Goal: Check status: Check status

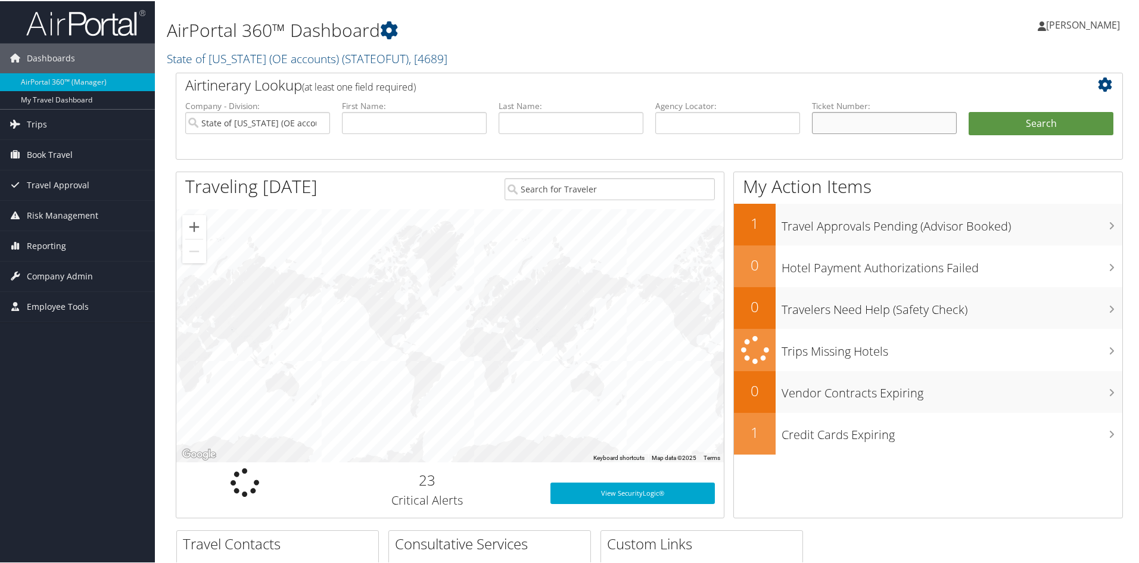
paste input "8900897412660"
type input "8900897412660"
click at [294, 120] on input "State of Utah (OE accounts)" at bounding box center [257, 122] width 145 height 22
click at [1007, 126] on button "Search" at bounding box center [1041, 123] width 145 height 24
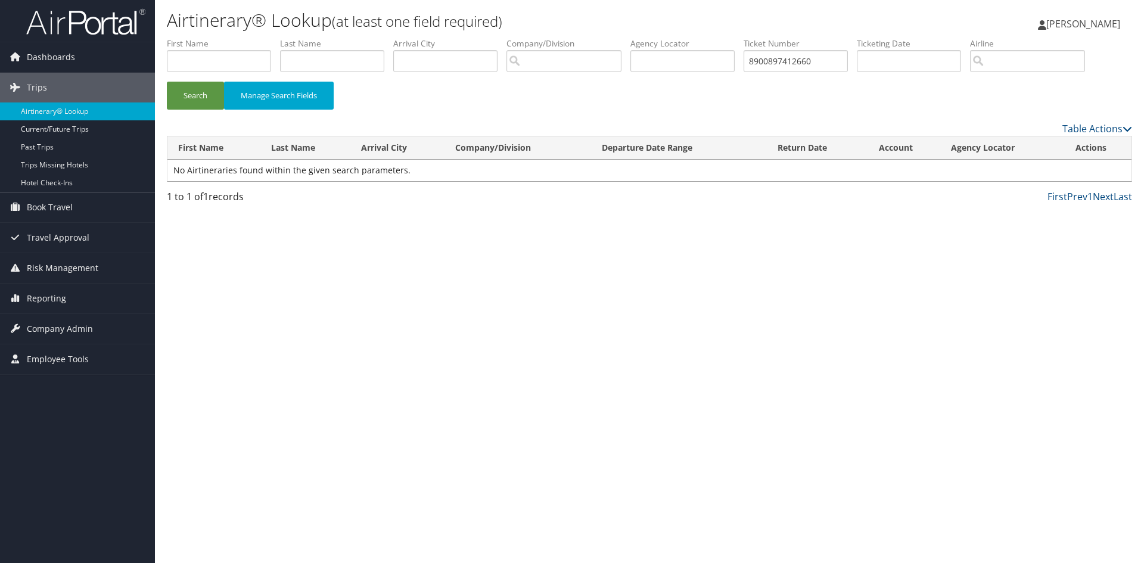
click at [156, 94] on div "Airtinerary® Lookup (at least one field required) Matthew Jenkins Matthew Jenki…" at bounding box center [649, 281] width 989 height 563
click at [194, 102] on button "Search" at bounding box center [195, 96] width 57 height 28
click at [333, 60] on input "text" at bounding box center [332, 61] width 104 height 22
type input "nez"
click at [791, 66] on input "8900897412660" at bounding box center [795, 61] width 104 height 22
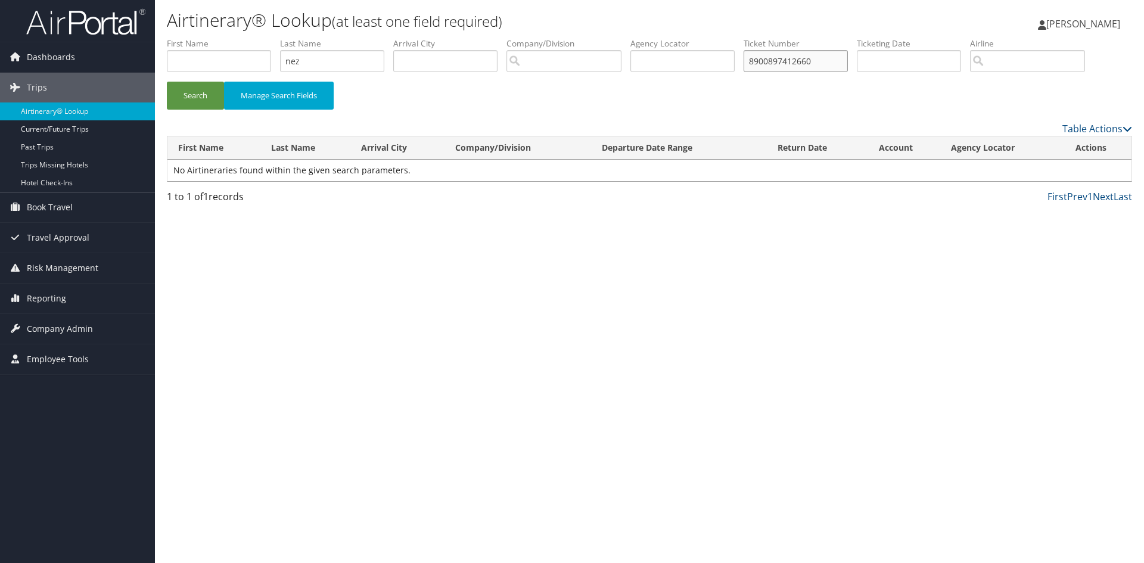
click at [791, 66] on input "8900897412660" at bounding box center [795, 61] width 104 height 22
click at [167, 82] on button "Search" at bounding box center [195, 96] width 57 height 28
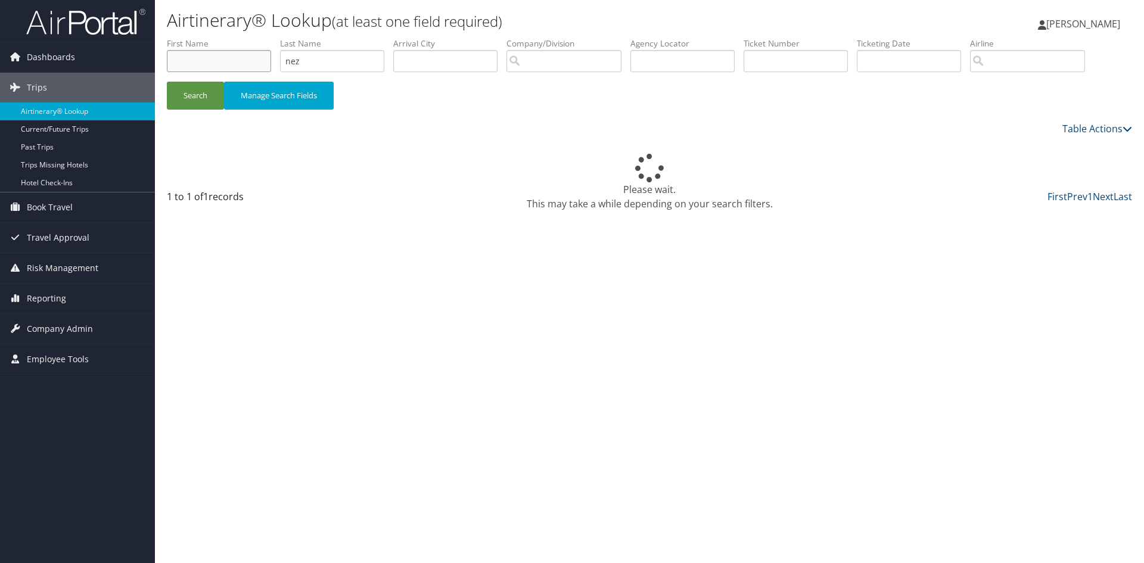
click at [227, 60] on input "text" at bounding box center [219, 61] width 104 height 22
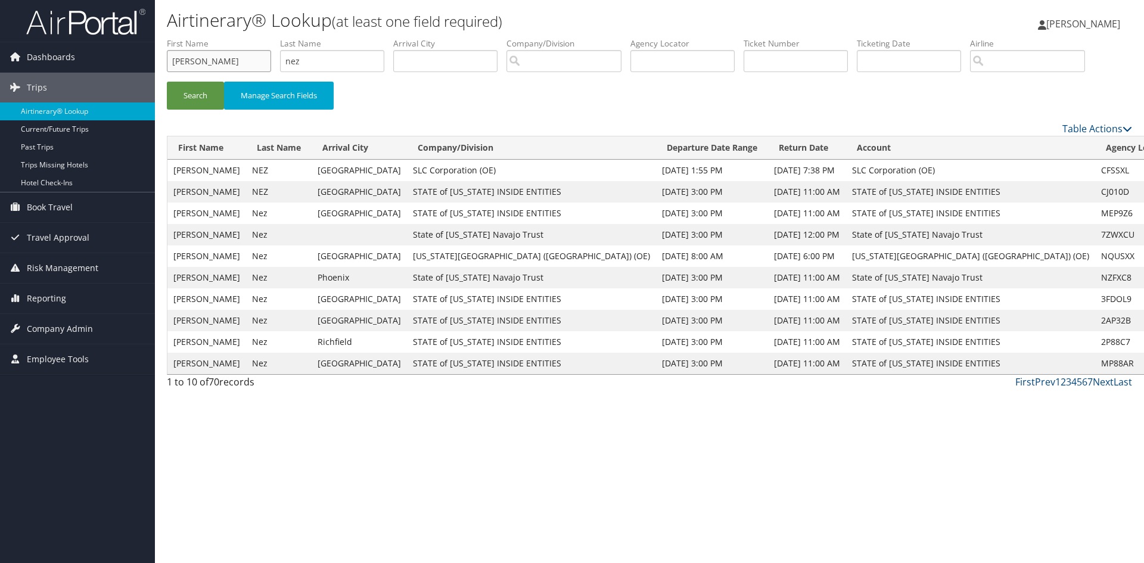
type input "stan"
click at [195, 98] on button "Search" at bounding box center [195, 96] width 57 height 28
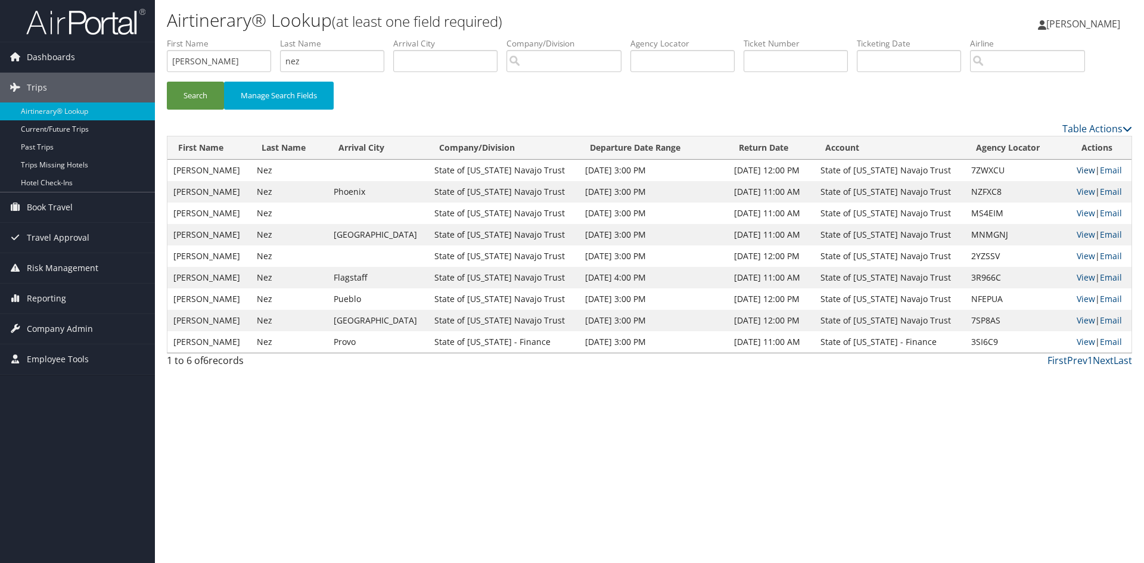
click at [1081, 169] on link "View" at bounding box center [1085, 169] width 18 height 11
click at [217, 61] on input "stan" at bounding box center [219, 61] width 104 height 22
click at [216, 61] on input "stan" at bounding box center [219, 61] width 104 height 22
click at [325, 59] on input "nez" at bounding box center [332, 61] width 104 height 22
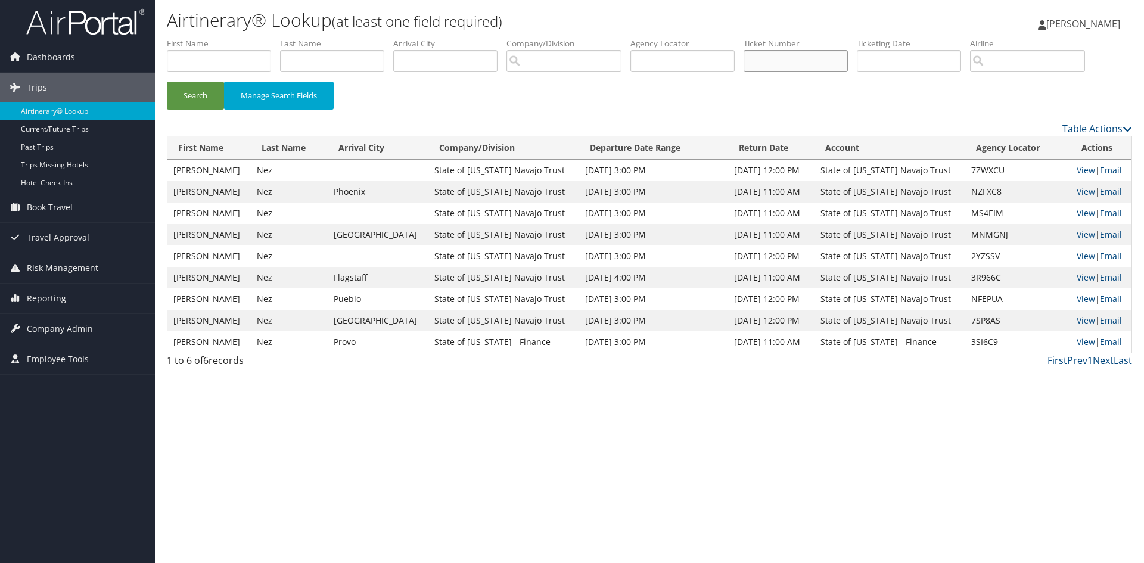
paste input "8900897412660"
drag, startPoint x: 757, startPoint y: 62, endPoint x: 737, endPoint y: 62, distance: 19.7
click at [737, 38] on ul "First Name Last Name Departure City Arrival City Company/Division Airport/City …" at bounding box center [649, 38] width 965 height 0
click at [196, 98] on button "Search" at bounding box center [195, 96] width 57 height 28
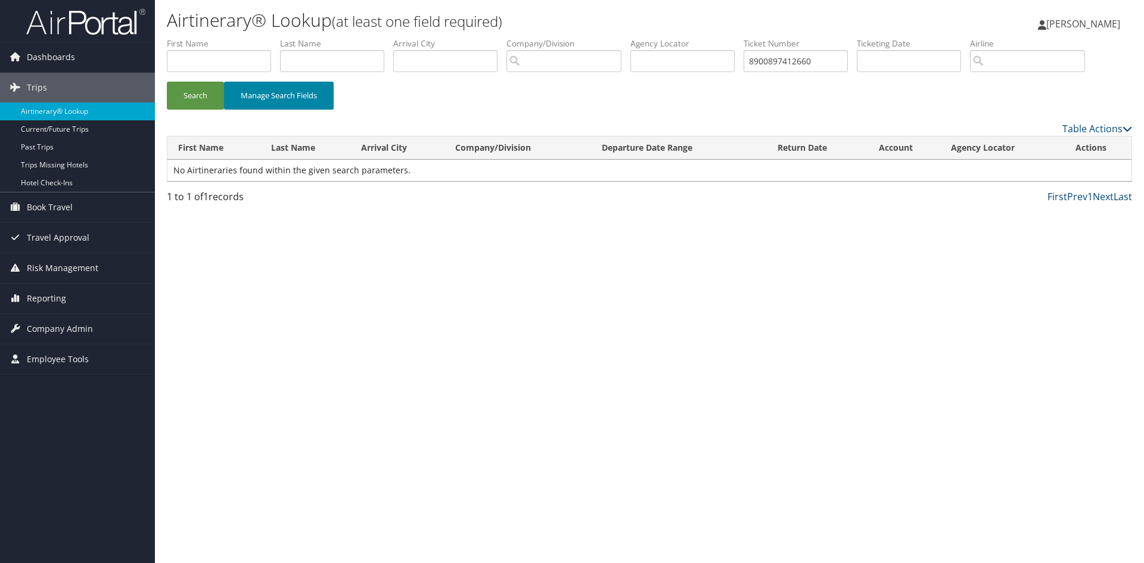
click at [281, 100] on button "Manage Search Fields" at bounding box center [279, 96] width 110 height 28
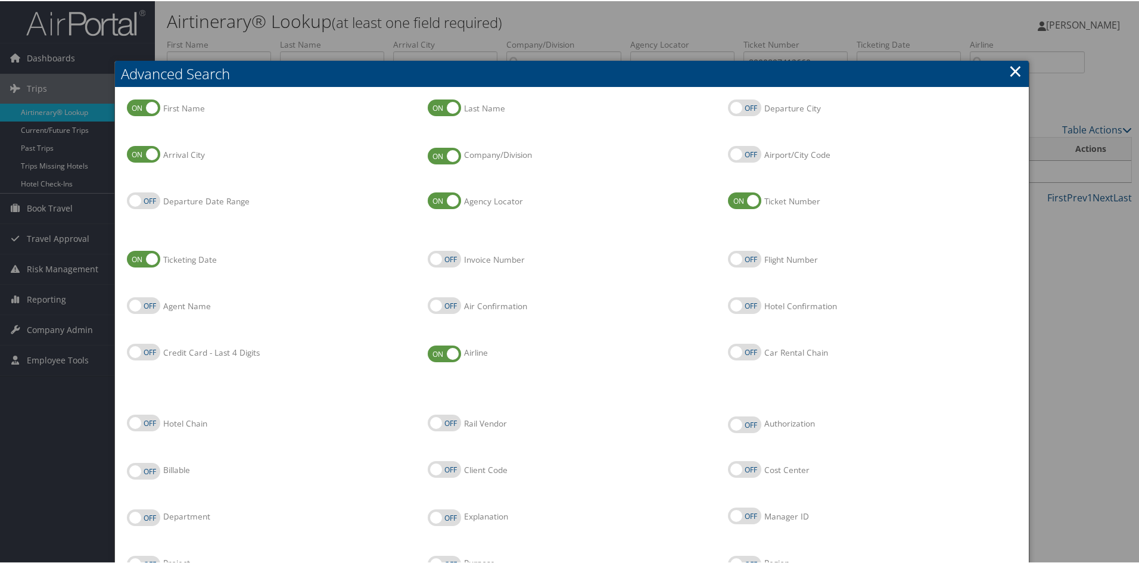
click at [1014, 66] on link "×" at bounding box center [1015, 70] width 14 height 24
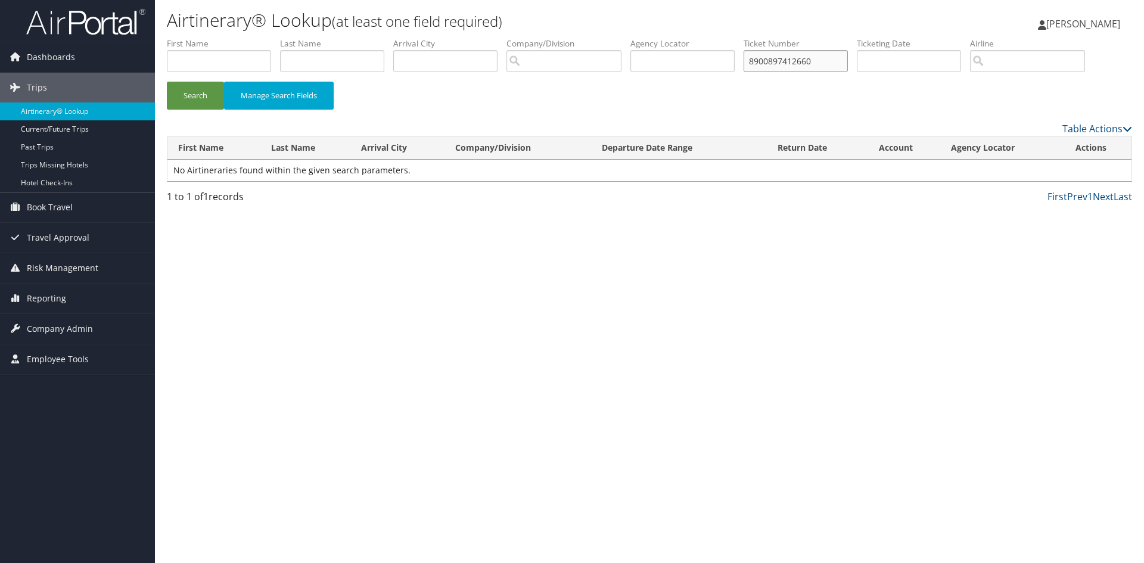
click at [794, 61] on input "8900897412660" at bounding box center [795, 61] width 104 height 22
click at [793, 61] on input "8900897412660" at bounding box center [795, 61] width 104 height 22
click at [791, 61] on input "8900897412660" at bounding box center [795, 61] width 104 height 22
click at [792, 61] on input "8900897412660" at bounding box center [795, 61] width 104 height 22
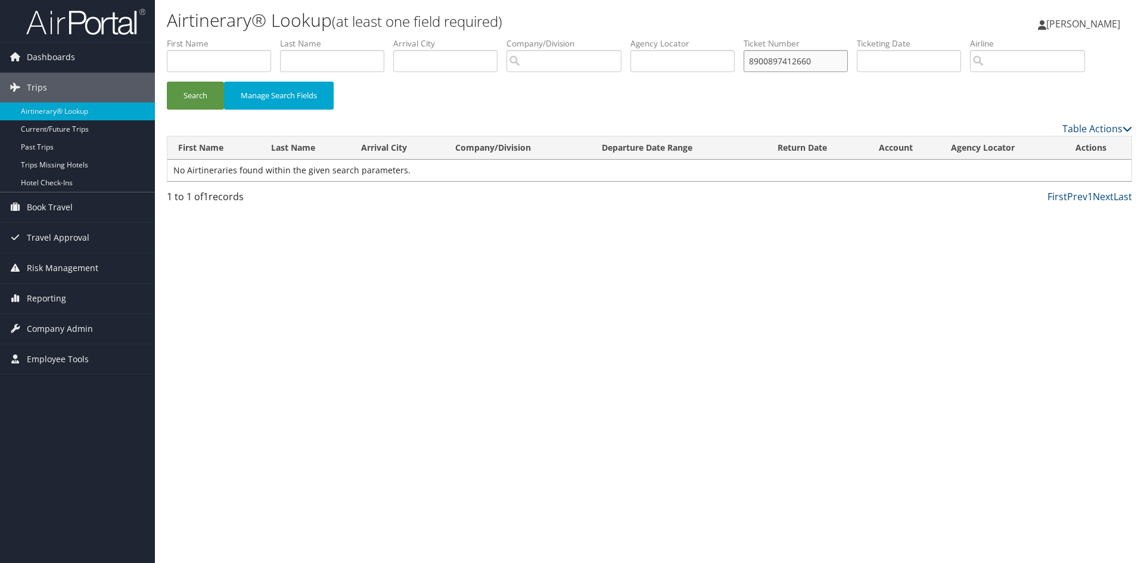
click at [792, 61] on input "8900897412660" at bounding box center [795, 61] width 104 height 22
paste input "1"
click at [191, 92] on button "Search" at bounding box center [195, 96] width 57 height 28
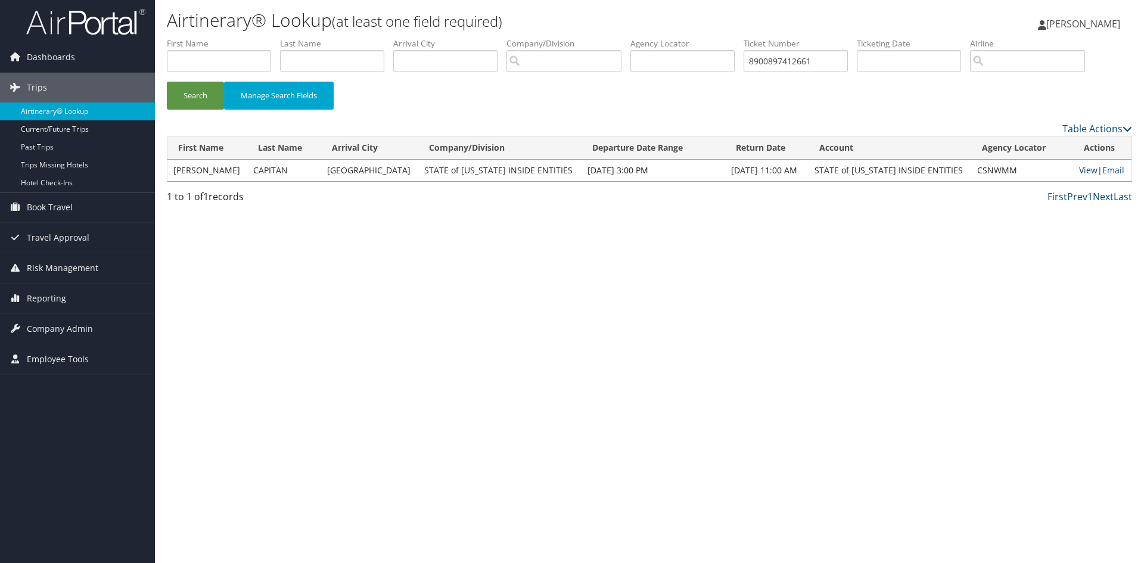
click at [1079, 169] on link "View" at bounding box center [1088, 169] width 18 height 11
click at [789, 58] on input "8900897412661" at bounding box center [795, 61] width 104 height 22
click at [788, 58] on input "8900897412661" at bounding box center [795, 61] width 104 height 22
paste input "27118"
click at [192, 96] on button "Search" at bounding box center [195, 96] width 57 height 28
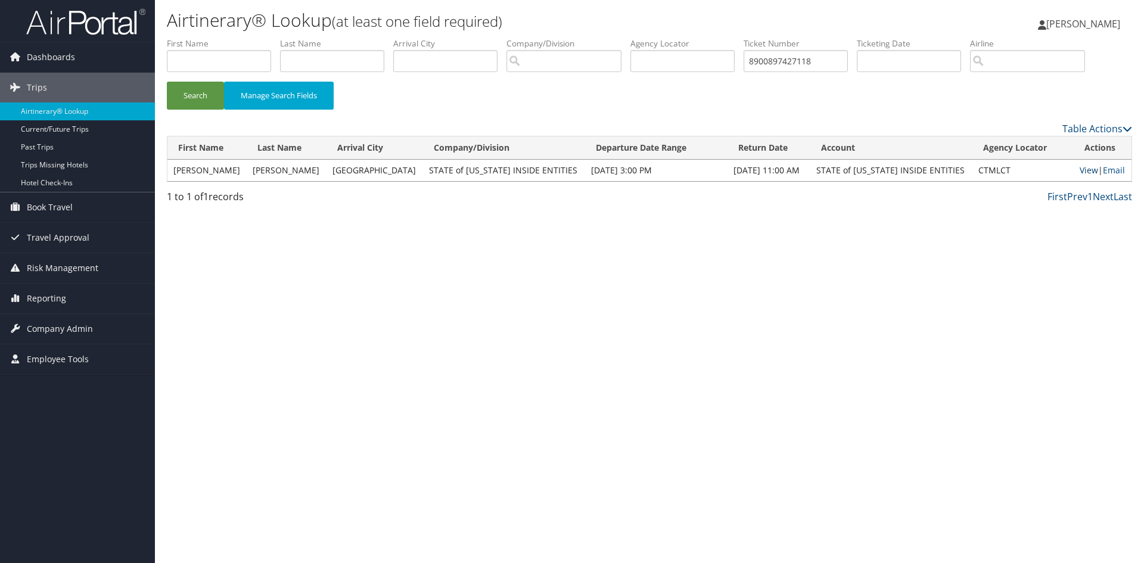
click at [1082, 165] on link "View" at bounding box center [1088, 169] width 18 height 11
click at [783, 59] on input "8900897427118" at bounding box center [795, 61] width 104 height 22
paste input "12660"
type input "8900897412660"
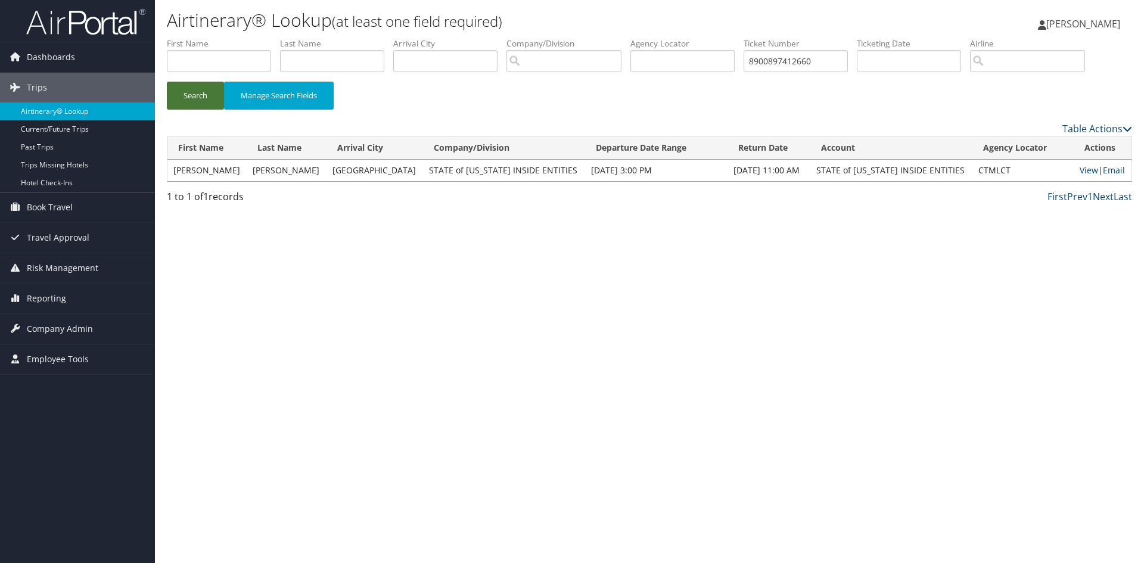
click at [190, 98] on button "Search" at bounding box center [195, 96] width 57 height 28
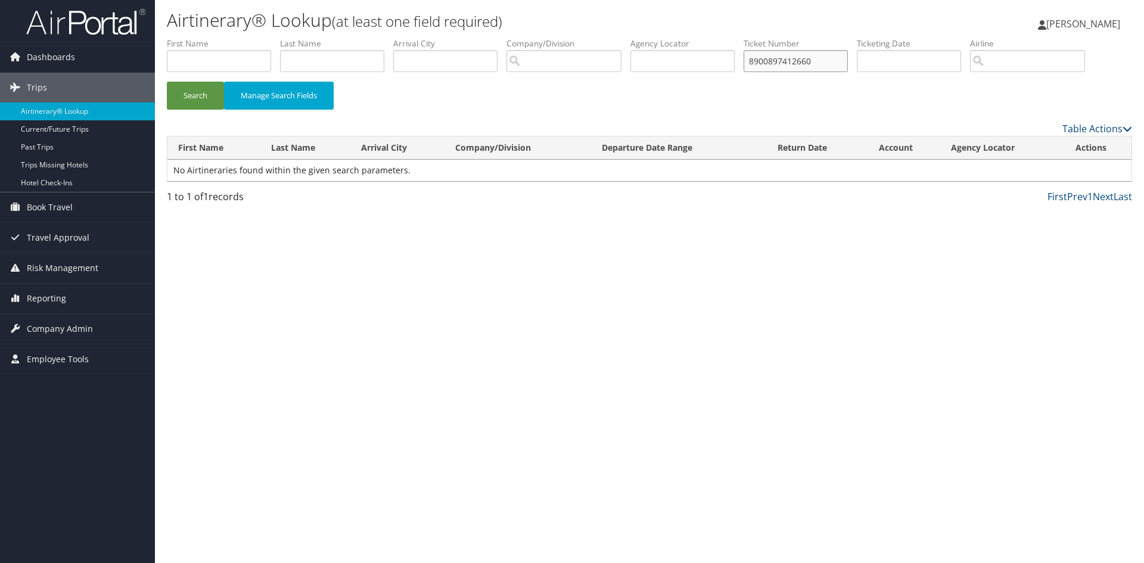
click at [783, 59] on input "8900897412660" at bounding box center [795, 61] width 104 height 22
click at [196, 98] on button "Search" at bounding box center [195, 96] width 57 height 28
click at [328, 61] on input "text" at bounding box center [332, 61] width 104 height 22
type input "nez"
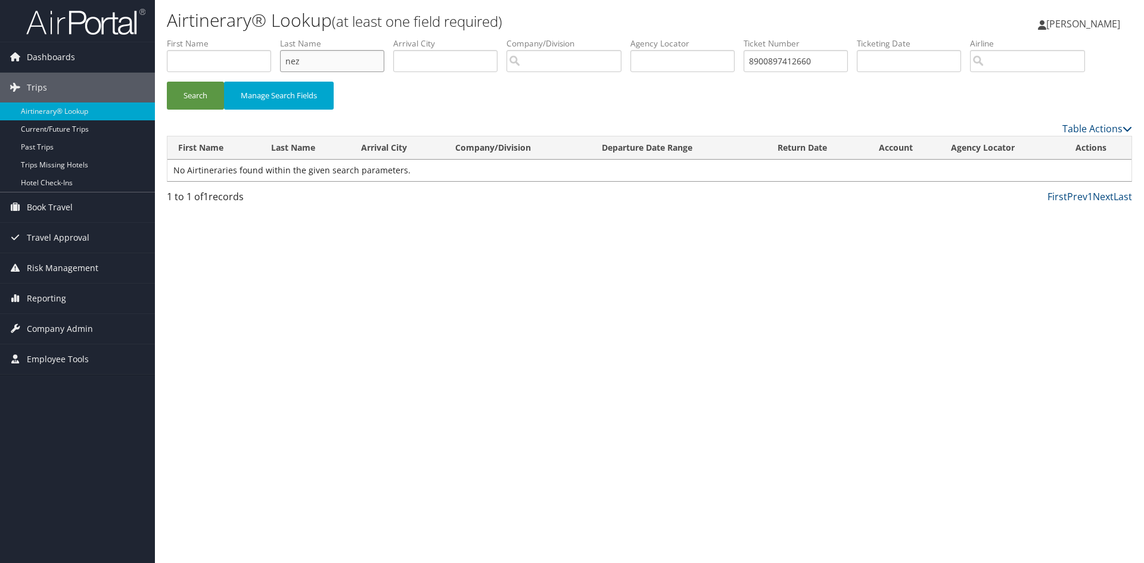
click at [167, 82] on button "Search" at bounding box center [195, 96] width 57 height 28
click at [783, 66] on input "8900897412660" at bounding box center [795, 61] width 104 height 22
click at [228, 61] on input "text" at bounding box center [219, 61] width 104 height 22
type input "stan"
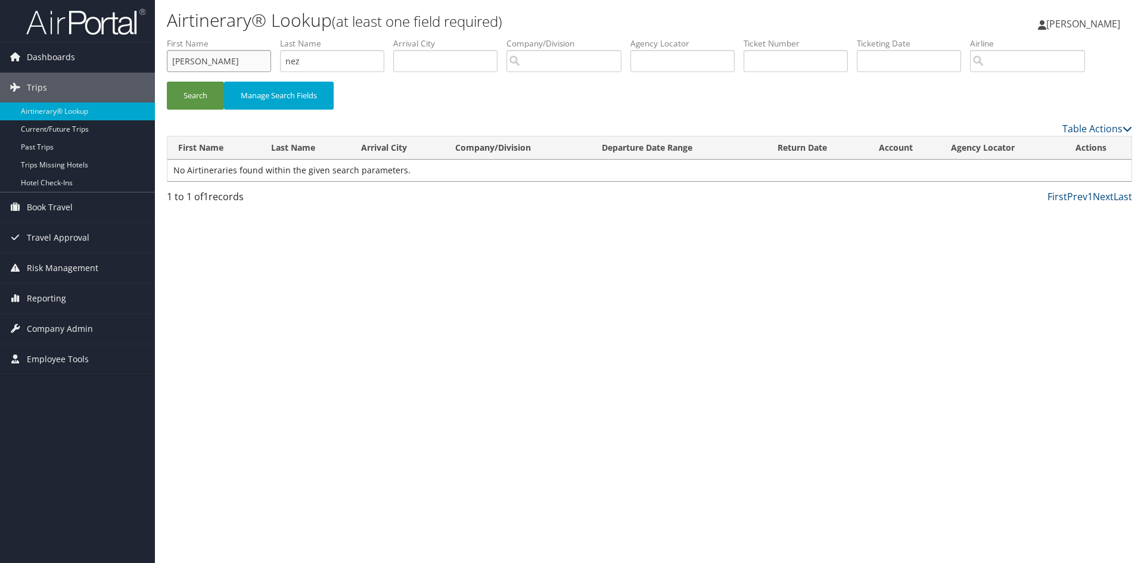
click at [167, 82] on button "Search" at bounding box center [195, 96] width 57 height 28
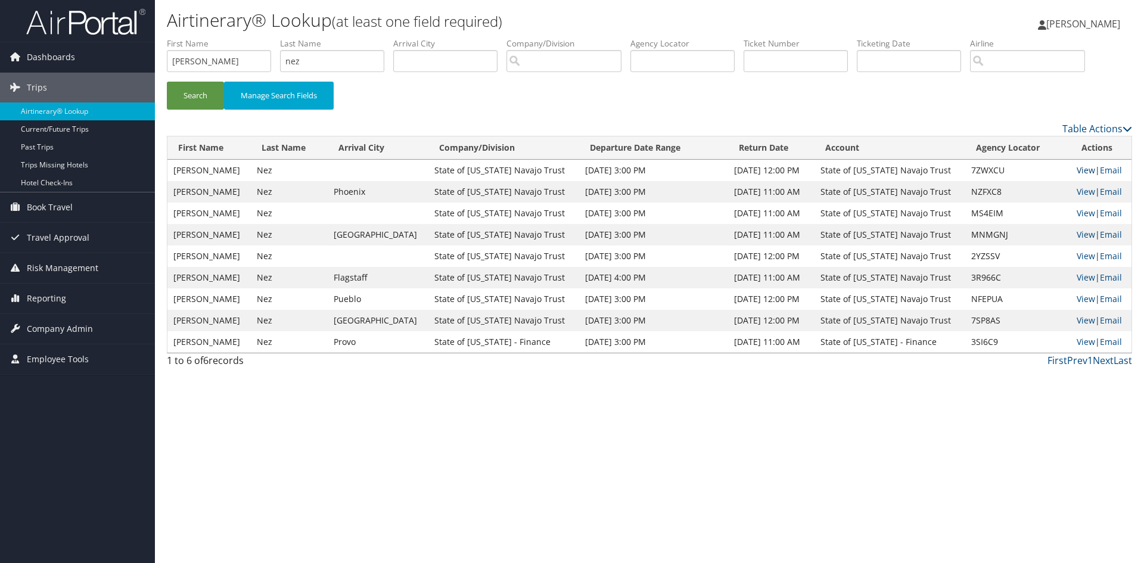
click at [1076, 172] on link "View" at bounding box center [1085, 169] width 18 height 11
paste input "8900861882977"
type input "8900861882977"
click at [194, 93] on button "Search" at bounding box center [195, 96] width 57 height 28
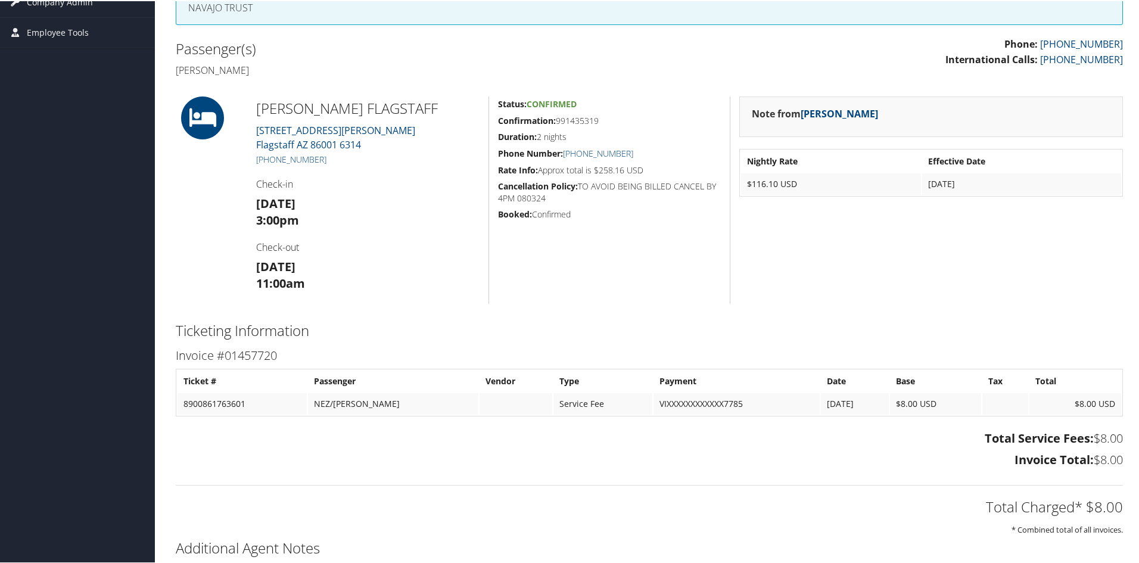
scroll to position [417, 0]
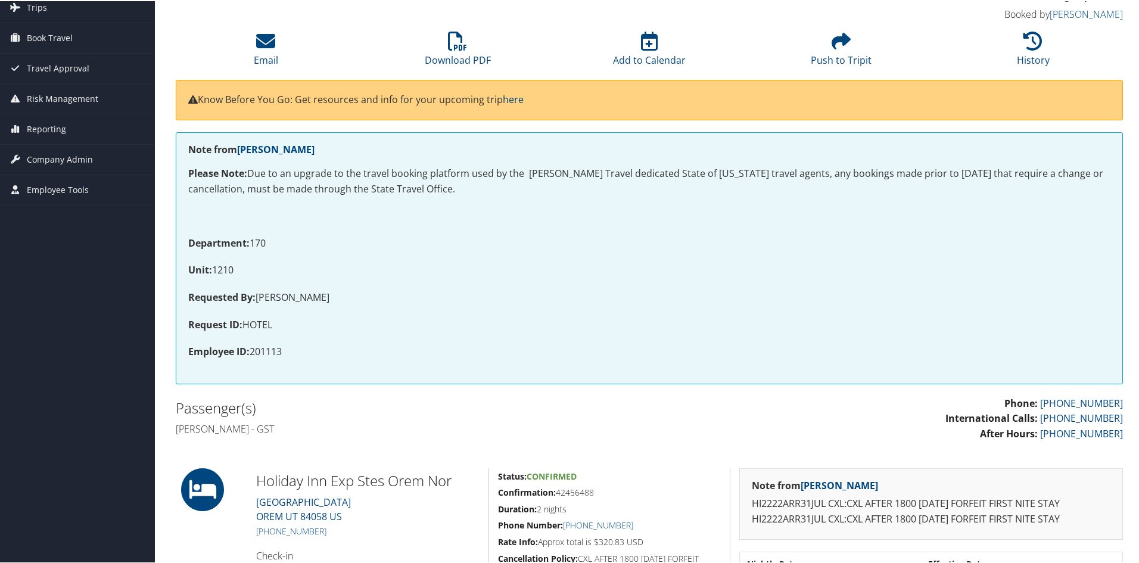
scroll to position [60, 0]
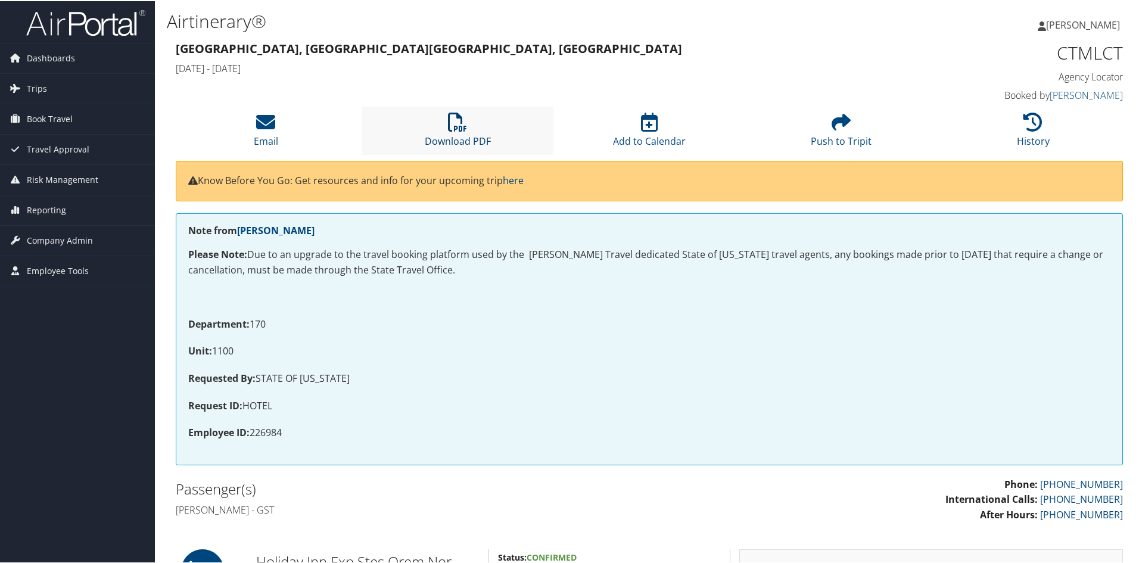
click at [450, 126] on icon at bounding box center [457, 120] width 19 height 19
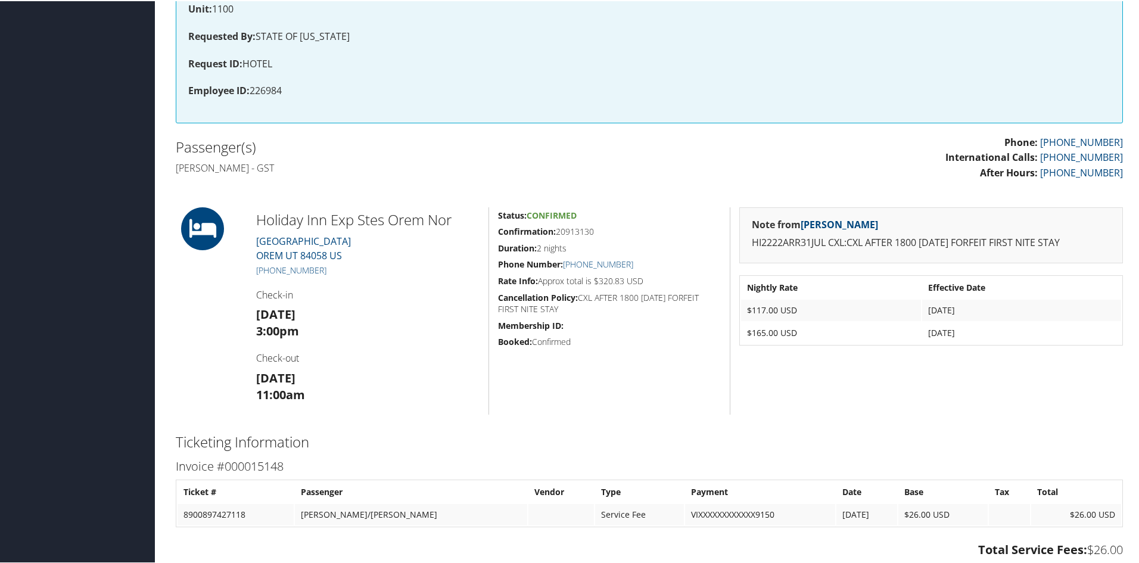
scroll to position [417, 0]
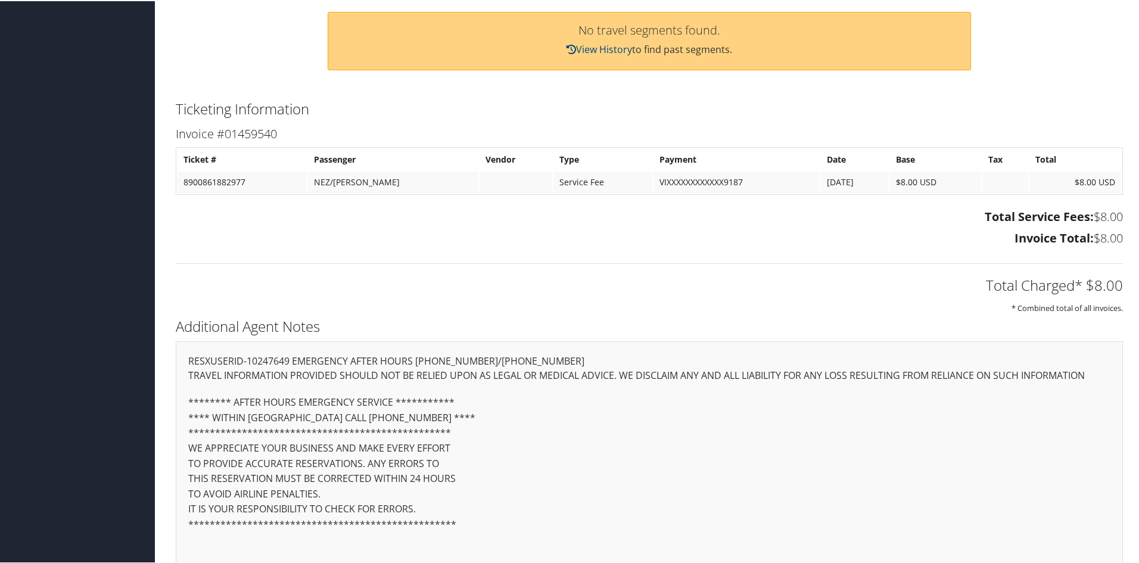
scroll to position [595, 0]
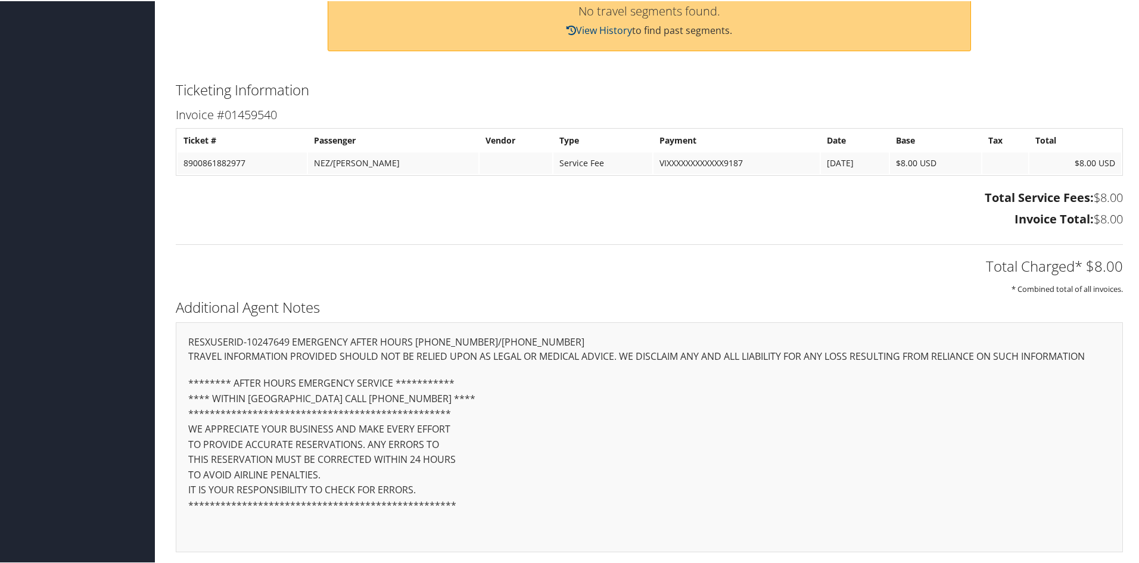
click at [211, 160] on td "8900861882977" at bounding box center [242, 161] width 129 height 21
drag, startPoint x: 211, startPoint y: 160, endPoint x: 219, endPoint y: 161, distance: 7.2
click at [219, 161] on td "8900861882977" at bounding box center [242, 161] width 129 height 21
copy td "8900861882977"
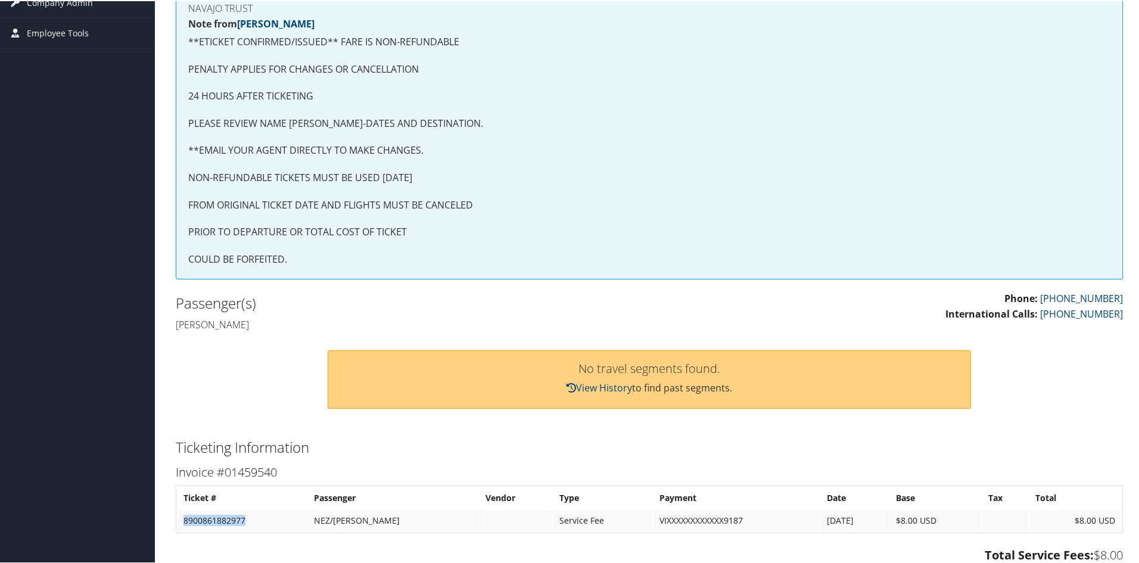
scroll to position [0, 0]
